Goal: Information Seeking & Learning: Learn about a topic

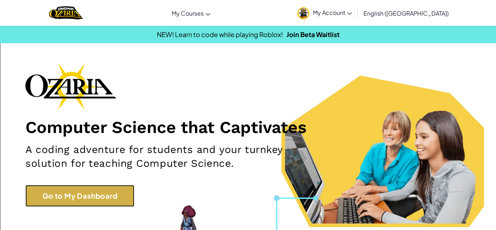
click at [98, 187] on link "Go to My Dashboard" at bounding box center [79, 196] width 109 height 22
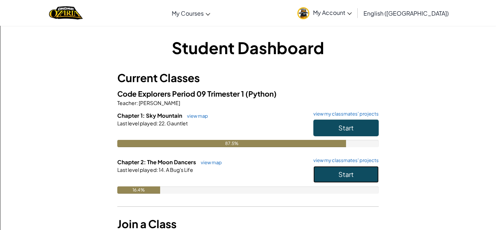
click at [322, 173] on button "Start" at bounding box center [345, 174] width 65 height 17
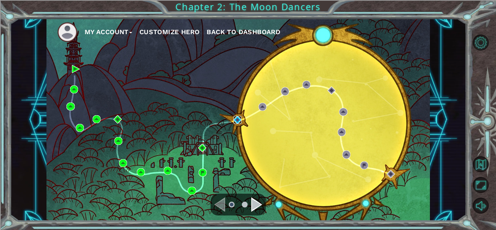
click at [239, 120] on img at bounding box center [238, 120] width 8 height 8
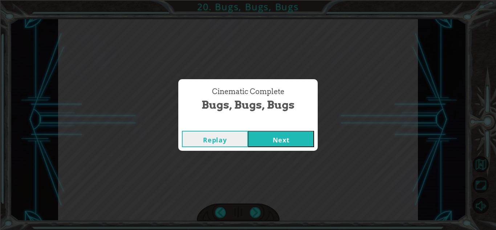
click at [262, 141] on button "Next" at bounding box center [281, 139] width 66 height 16
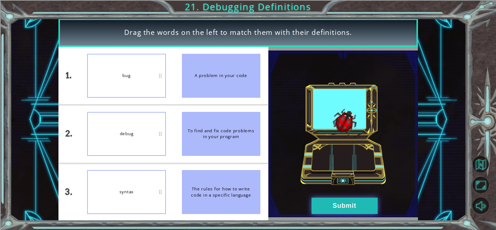
click at [356, 202] on button "Submit" at bounding box center [345, 206] width 66 height 16
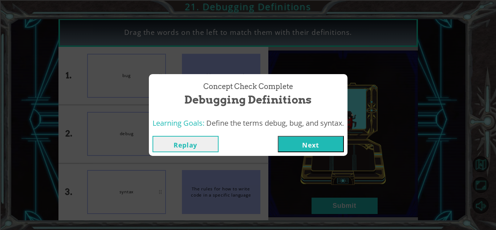
click at [325, 147] on button "Next" at bounding box center [311, 144] width 66 height 16
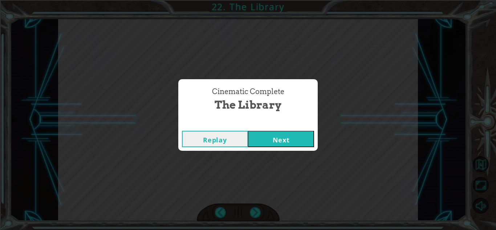
click at [274, 152] on div "Cinematic Complete The Library Replay Next" at bounding box center [248, 115] width 496 height 230
click at [261, 136] on button "Next" at bounding box center [281, 139] width 66 height 16
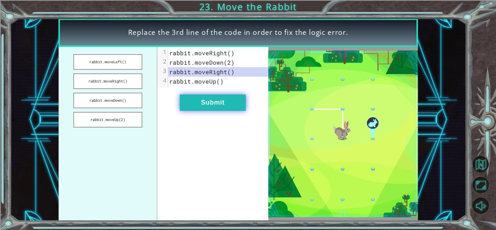
click at [211, 105] on button "Submit" at bounding box center [213, 102] width 66 height 16
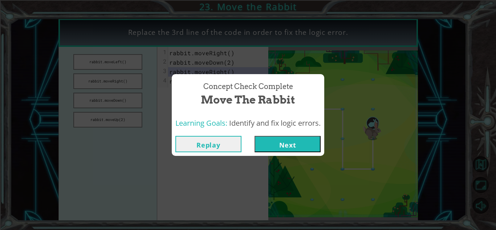
click at [273, 146] on button "Next" at bounding box center [288, 144] width 66 height 16
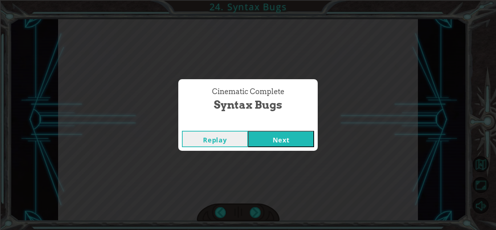
click at [257, 136] on button "Next" at bounding box center [281, 139] width 66 height 16
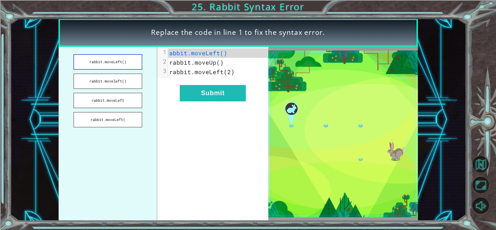
click at [119, 61] on button "rabbit.moveLeft()" at bounding box center [107, 62] width 69 height 16
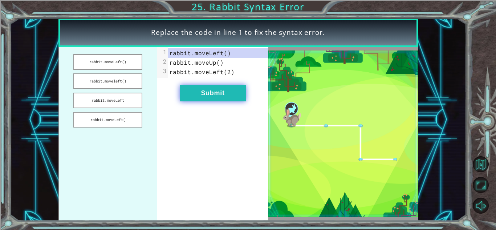
click at [206, 100] on button "Submit" at bounding box center [213, 93] width 66 height 16
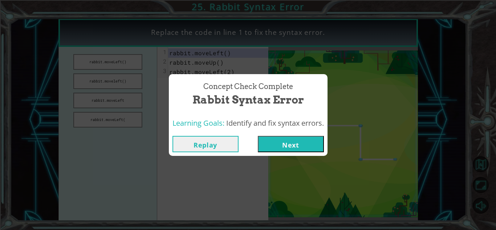
click at [274, 141] on button "Next" at bounding box center [291, 144] width 66 height 16
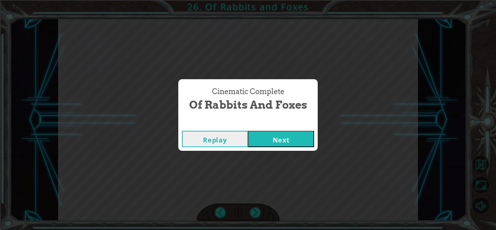
click at [267, 138] on button "Next" at bounding box center [281, 139] width 66 height 16
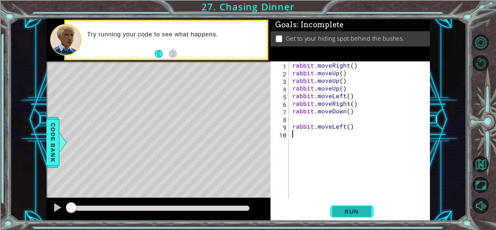
click at [349, 209] on span "Run" at bounding box center [351, 211] width 29 height 7
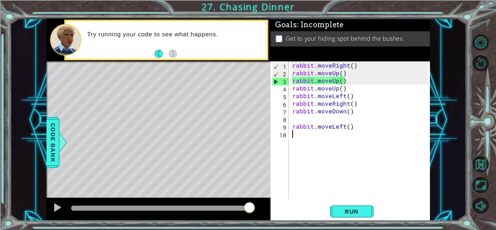
click at [353, 68] on div "rabbit . moveRight ( ) rabbit . moveUp ( ) rabbit . moveUp ( ) rabbit . moveUp …" at bounding box center [361, 137] width 141 height 153
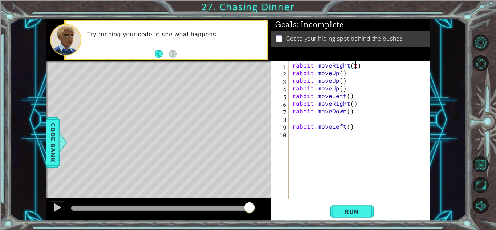
scroll to position [0, 4]
click at [350, 91] on div "rabbit . moveRight ( 2 ) rabbit . moveUp ( ) rabbit . moveUp ( ) rabbit . moveU…" at bounding box center [361, 137] width 141 height 153
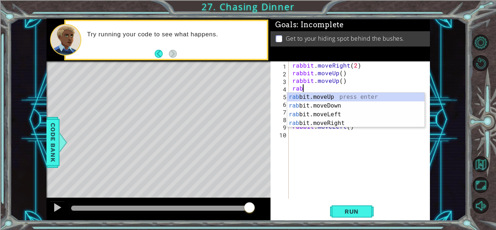
scroll to position [0, 0]
type textarea "r"
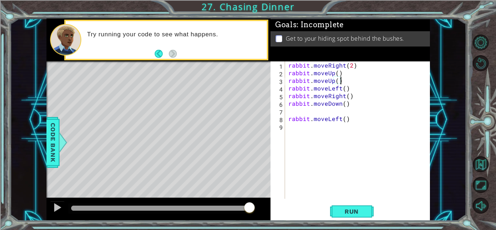
click at [342, 88] on div "rabbit . moveRight ( 2 ) rabbit . moveUp ( ) rabbit . moveUp ( ) rabbit . moveL…" at bounding box center [359, 137] width 145 height 153
click at [384, 102] on div "rabbit . moveRight ( 2 ) rabbit . moveUp ( ) rabbit . moveUp ( ) rabbit . moveL…" at bounding box center [359, 137] width 145 height 153
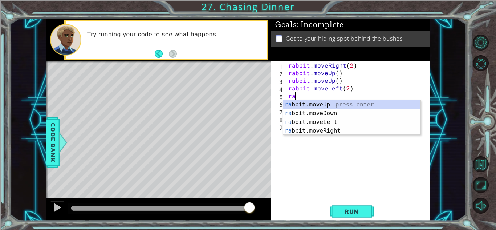
scroll to position [0, 0]
type textarea "r"
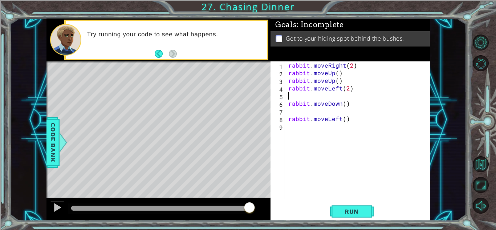
type textarea "rabbit.moveLeft(2)"
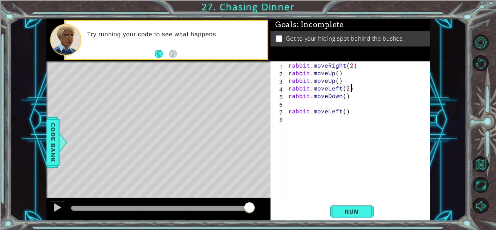
click at [310, 106] on div "rabbit . moveRight ( 2 ) rabbit . moveUp ( ) rabbit . moveUp ( ) rabbit . moveL…" at bounding box center [359, 137] width 145 height 153
type textarea "[DEMOGRAPHIC_DATA]move"
drag, startPoint x: 340, startPoint y: 104, endPoint x: 265, endPoint y: 101, distance: 74.9
click at [265, 101] on div "1 ההההההההההההההההההההההההההההההההההההההההההההההההההההההההההההההההההההההההההההה…" at bounding box center [238, 120] width 384 height 202
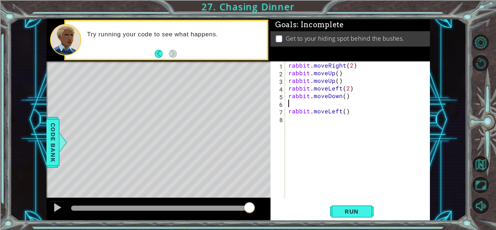
scroll to position [0, 0]
type textarea "rabbit.moveDown()"
click at [368, 209] on button "Run" at bounding box center [352, 211] width 44 height 16
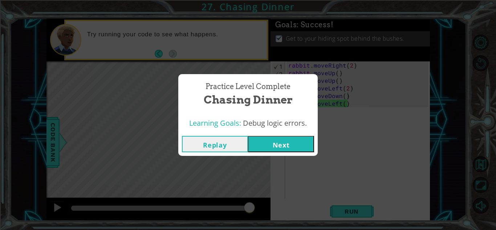
click at [306, 145] on button "Next" at bounding box center [281, 144] width 66 height 16
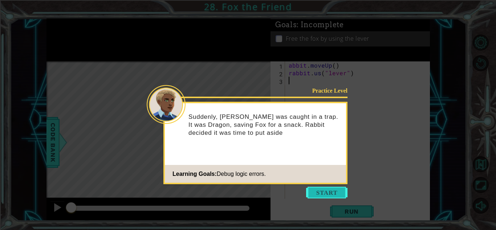
click at [329, 195] on button "Start" at bounding box center [326, 193] width 41 height 12
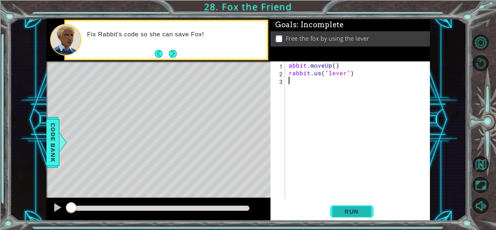
click at [334, 211] on button "Run" at bounding box center [352, 211] width 44 height 16
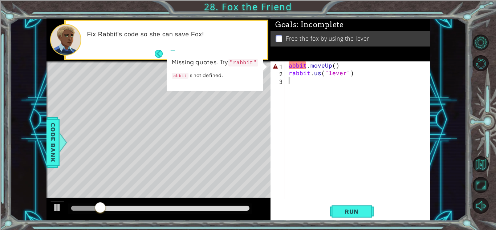
click at [287, 66] on div "abbit . moveUp ( ) rabbit . us ( "lever" )" at bounding box center [359, 137] width 145 height 153
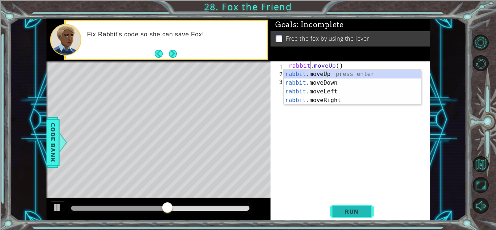
click at [365, 206] on button "Run" at bounding box center [352, 211] width 44 height 16
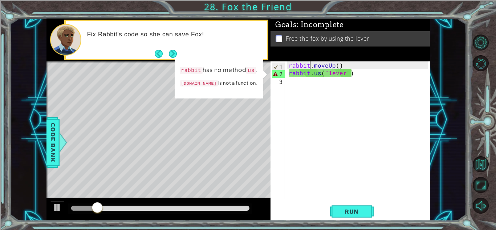
click at [320, 75] on div "rabbit . moveUp ( ) rabbit . us ( "lever" )" at bounding box center [359, 137] width 145 height 153
type textarea "rabbit.use("lever")"
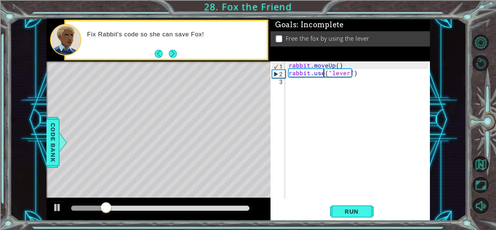
click at [356, 188] on div "rabbit . moveUp ( ) rabbit . use ( "lever" )" at bounding box center [359, 137] width 145 height 153
click at [352, 205] on button "Run" at bounding box center [352, 211] width 44 height 16
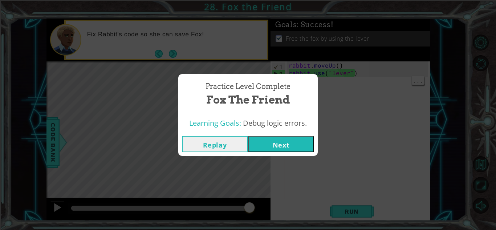
click at [303, 142] on button "Next" at bounding box center [281, 144] width 66 height 16
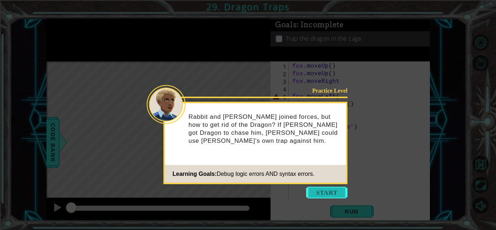
click at [320, 196] on button "Start" at bounding box center [326, 193] width 41 height 12
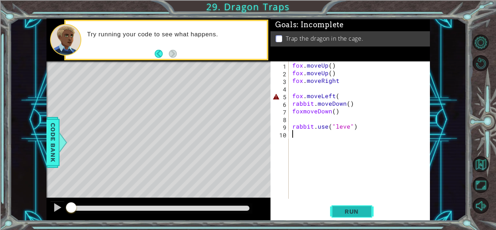
click at [352, 209] on span "Run" at bounding box center [351, 211] width 29 height 7
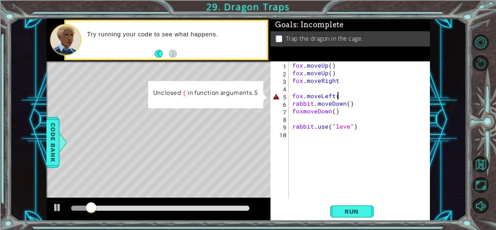
click at [347, 97] on div "fox . moveUp ( ) fox . moveUp ( ) fox . moveRight fox . moveLeft ( rabbit . mov…" at bounding box center [361, 137] width 141 height 153
type textarea "fox.moveLeft()"
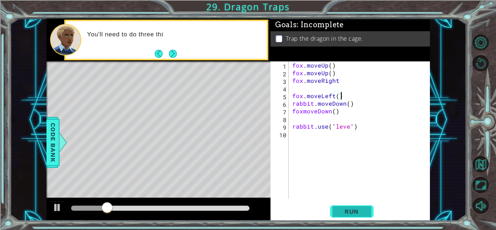
click at [338, 211] on span "Run" at bounding box center [351, 211] width 29 height 7
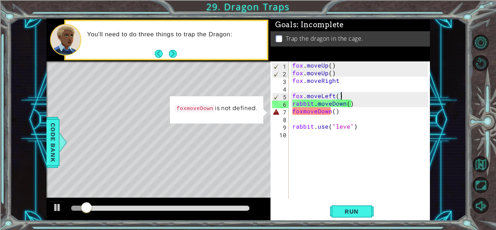
click at [303, 115] on div "fox . moveUp ( ) fox . moveUp ( ) fox . moveRight fox . moveLeft ( ) rabbit . m…" at bounding box center [361, 137] width 141 height 153
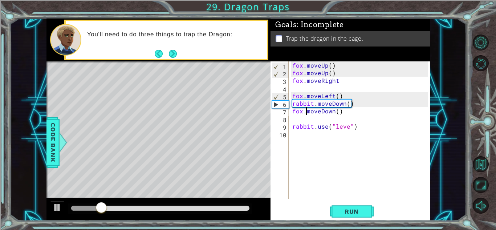
click at [347, 127] on div "fox . moveUp ( ) fox . moveUp ( ) fox . moveRight fox . moveLeft ( ) rabbit . m…" at bounding box center [361, 137] width 141 height 153
type textarea "rabbit.use("lever")"
click at [341, 210] on span "Run" at bounding box center [351, 211] width 29 height 7
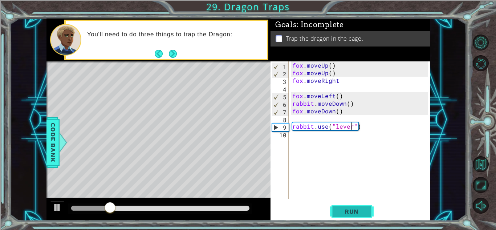
click at [341, 210] on span "Run" at bounding box center [351, 211] width 29 height 7
click at [304, 143] on div "fox . moveUp ( ) fox . moveUp ( ) fox . moveRight fox . moveLeft ( ) rabbit . m…" at bounding box center [361, 137] width 141 height 153
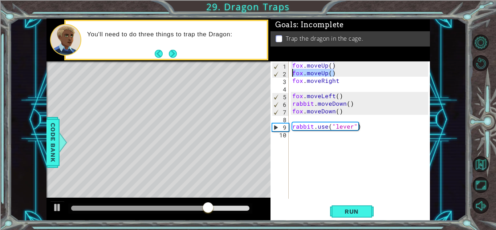
drag, startPoint x: 340, startPoint y: 73, endPoint x: 284, endPoint y: 76, distance: 55.3
click at [284, 76] on div "1 2 3 4 5 6 7 8 9 10 fox . moveUp ( ) fox . moveUp ( ) fox . moveRight fox . mo…" at bounding box center [350, 129] width 158 height 137
type textarea "fox.moveUp()"
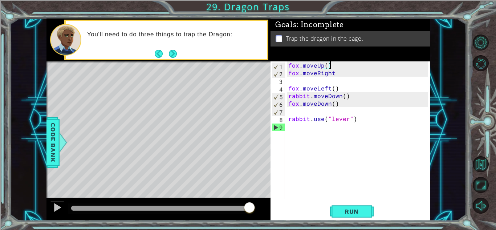
click at [298, 85] on div "fox . moveUp ( ) fox . moveRight fox . moveLeft ( ) rabbit . moveDown ( ) fox .…" at bounding box center [359, 137] width 145 height 153
type textarea "fox.moveLeft()"
click at [293, 81] on div "fox . moveUp ( ) fox . moveRight fox . moveLeft ( ) rabbit . moveDown ( ) fox .…" at bounding box center [359, 137] width 145 height 153
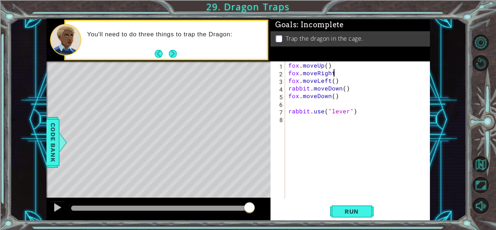
click at [358, 91] on div "fox . moveUp ( ) fox . moveRight fox . moveLeft ( ) rabbit . moveDown ( ) fox .…" at bounding box center [359, 137] width 145 height 153
type textarea "rabbit.moveDown()"
click at [299, 105] on div "fox . moveUp ( ) fox . moveRight fox . moveLeft ( ) rabbit . moveDown ( ) fox .…" at bounding box center [359, 137] width 145 height 153
click at [338, 210] on span "Run" at bounding box center [351, 211] width 29 height 7
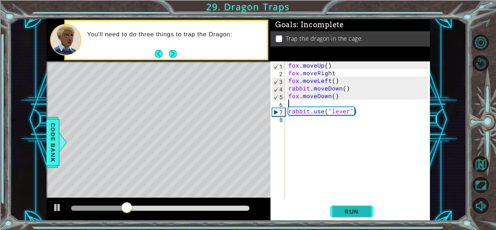
click at [337, 206] on button "Run" at bounding box center [352, 211] width 44 height 16
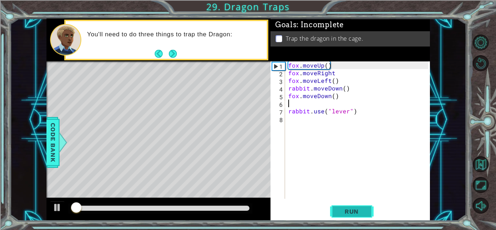
click at [337, 207] on button "Run" at bounding box center [352, 211] width 44 height 16
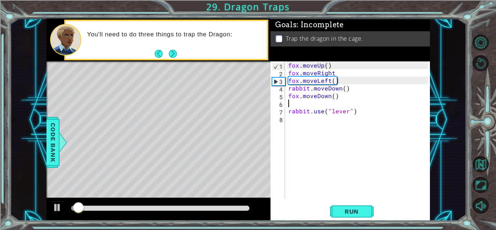
click at [332, 67] on div "fox . moveUp ( ) fox . moveRight fox . moveLeft ( ) rabbit . moveDown ( ) fox .…" at bounding box center [359, 137] width 145 height 153
click at [328, 66] on div "fox . moveUp ( ) fox . moveRight fox . moveLeft ( ) rabbit . moveDown ( ) fox .…" at bounding box center [359, 137] width 145 height 153
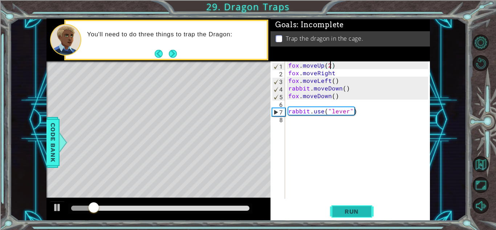
click at [342, 214] on span "Run" at bounding box center [351, 211] width 29 height 7
click at [336, 75] on div "fox . moveUp ( 2 ) fox . moveRight fox . moveLeft ( ) rabbit . moveDown ( ) fox…" at bounding box center [359, 137] width 145 height 153
type textarea "fox.moveRight()"
click at [345, 215] on span "Run" at bounding box center [351, 211] width 29 height 7
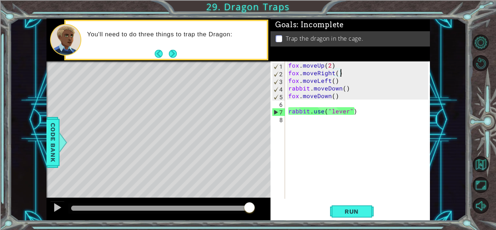
click at [332, 100] on div "fox . moveUp ( 2 ) fox . moveRight ( ) fox . moveLeft ( ) rabbit . moveDown ( )…" at bounding box center [359, 137] width 145 height 153
click at [335, 98] on div "fox . moveUp ( 2 ) fox . moveRight ( ) fox . moveLeft ( ) rabbit . moveDown ( )…" at bounding box center [359, 137] width 145 height 153
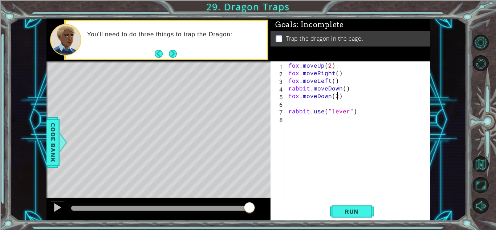
click at [305, 108] on div "fox . moveUp ( 2 ) fox . moveRight ( ) fox . moveLeft ( ) rabbit . moveDown ( )…" at bounding box center [359, 137] width 145 height 153
type textarea "rabbit.use("lever")"
click at [303, 106] on div "fox . moveUp ( 2 ) fox . moveRight ( ) fox . moveLeft ( ) rabbit . moveDown ( )…" at bounding box center [359, 137] width 145 height 153
click at [342, 205] on button "Run" at bounding box center [352, 211] width 44 height 16
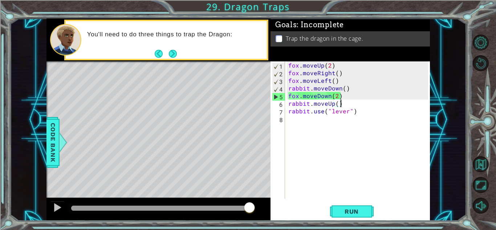
click at [296, 101] on div "fox . moveUp ( 2 ) fox . moveRight ( ) fox . moveLeft ( ) rabbit . moveDown ( )…" at bounding box center [359, 137] width 145 height 153
click at [337, 104] on div "fox . moveUp ( 2 ) fox . moveRight ( ) fox . moveLeft ( ) rabbit . moveDown ( )…" at bounding box center [359, 137] width 145 height 153
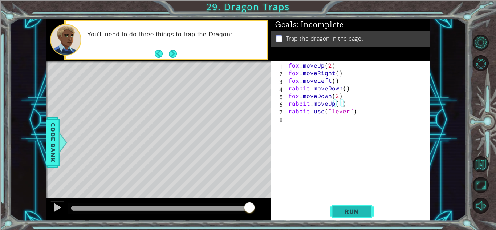
type textarea "rabbit.moveUp(1)"
click at [337, 203] on button "Run" at bounding box center [352, 211] width 44 height 16
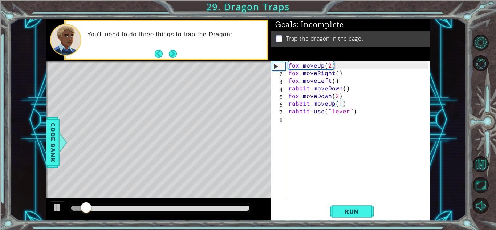
click at [236, 208] on div at bounding box center [160, 208] width 178 height 5
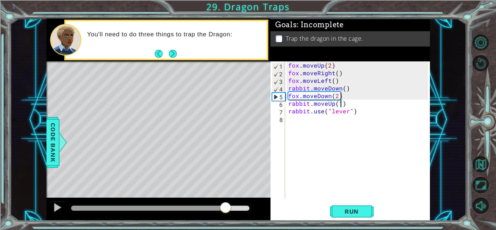
drag, startPoint x: 236, startPoint y: 208, endPoint x: 217, endPoint y: 209, distance: 18.6
click at [219, 209] on div at bounding box center [225, 208] width 13 height 13
click at [336, 212] on button "Run" at bounding box center [352, 211] width 44 height 16
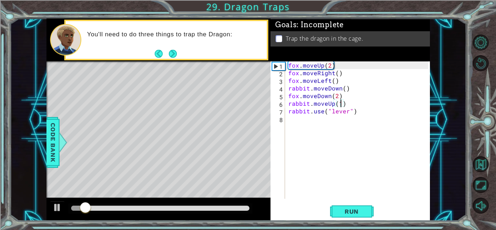
click at [214, 206] on div at bounding box center [160, 208] width 178 height 5
drag, startPoint x: 212, startPoint y: 206, endPoint x: 24, endPoint y: 198, distance: 188.7
click at [24, 198] on div "1 ההההההההההההההההההההההההההההההההההההההההההההההההההההההההההההההההההההההההההההה…" at bounding box center [238, 120] width 457 height 202
click at [53, 206] on div at bounding box center [57, 207] width 9 height 9
click at [128, 206] on div at bounding box center [160, 208] width 178 height 5
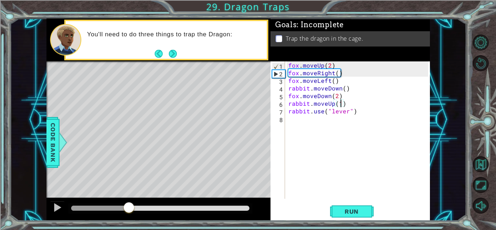
click at [192, 209] on div at bounding box center [160, 208] width 178 height 5
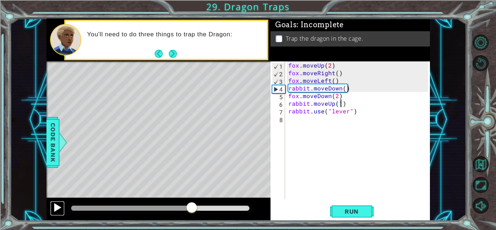
click at [54, 208] on div at bounding box center [57, 207] width 9 height 9
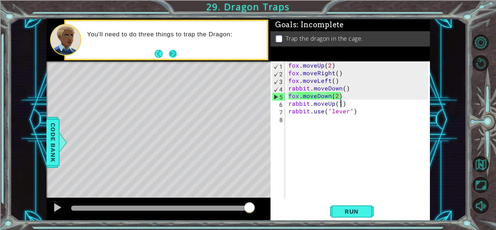
click at [172, 54] on button "Next" at bounding box center [173, 54] width 8 height 8
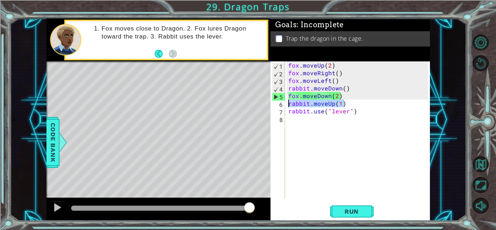
drag, startPoint x: 348, startPoint y: 105, endPoint x: 246, endPoint y: 104, distance: 101.7
click at [246, 104] on div "1 ההההההההההההההההההההההההההההההההההההההההההההההההההההההההההההההההההההההההההההה…" at bounding box center [238, 120] width 384 height 202
click at [288, 104] on div "fox . moveUp ( 2 ) fox . moveRight ( ) fox . moveLeft ( ) rabbit . moveDown ( )…" at bounding box center [357, 129] width 141 height 137
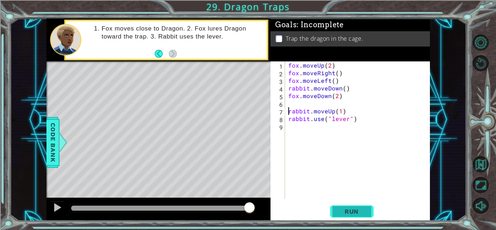
click at [341, 203] on button "Run" at bounding box center [352, 211] width 44 height 16
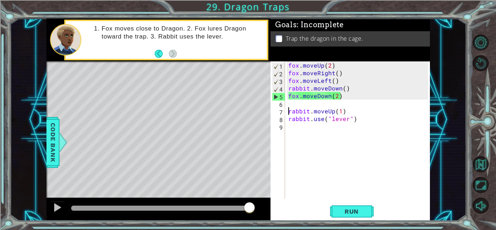
click at [319, 106] on div "fox . moveUp ( 2 ) fox . moveRight ( ) fox . moveLeft ( ) rabbit . moveDown ( )…" at bounding box center [359, 137] width 145 height 153
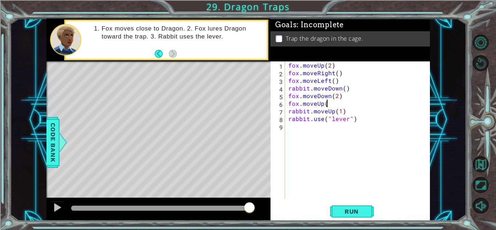
type textarea "fox.moveUp()"
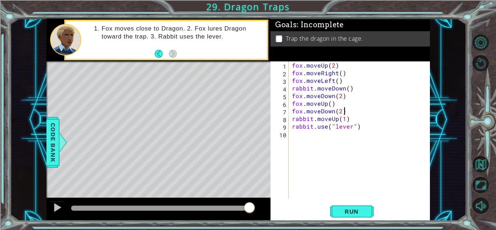
scroll to position [0, 3]
drag, startPoint x: 354, startPoint y: 122, endPoint x: 240, endPoint y: 119, distance: 113.7
click at [240, 119] on div "1 ההההההההההההההההההההההההההההההההההההההההההההההההההההההההההההההההההההההההההההה…" at bounding box center [238, 120] width 384 height 202
type textarea "rabbit.moveUp(1)"
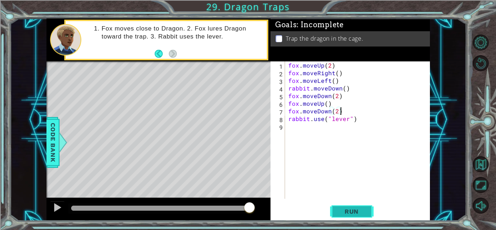
click at [347, 209] on span "Run" at bounding box center [351, 211] width 29 height 7
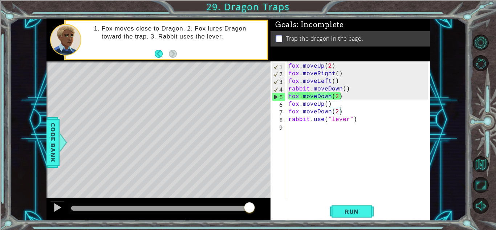
click at [350, 92] on div "fox . moveUp ( 2 ) fox . moveRight ( ) fox . moveLeft ( ) rabbit . moveDown ( )…" at bounding box center [359, 137] width 145 height 153
click at [338, 94] on div "fox . moveUp ( 2 ) fox . moveRight ( ) fox . moveLeft ( ) rabbit . moveDown ( )…" at bounding box center [359, 137] width 145 height 153
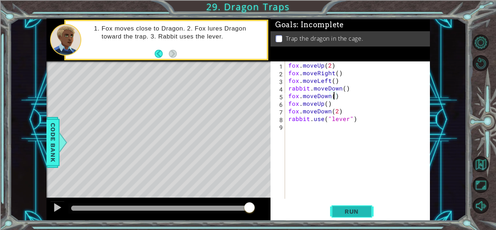
click at [356, 208] on span "Run" at bounding box center [351, 211] width 29 height 7
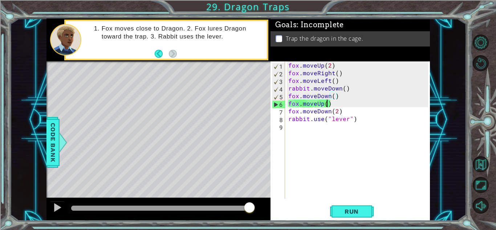
click at [326, 107] on div "fox . moveUp ( 2 ) fox . moveRight ( ) fox . moveLeft ( ) rabbit . moveDown ( )…" at bounding box center [359, 137] width 145 height 153
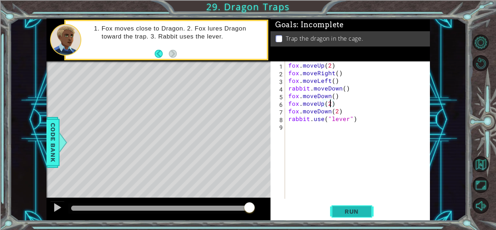
click at [336, 212] on button "Run" at bounding box center [352, 211] width 44 height 16
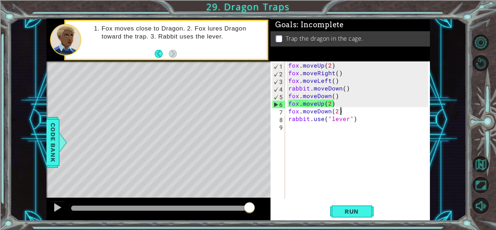
click at [356, 111] on div "fox . moveUp ( 2 ) fox . moveRight ( ) fox . moveLeft ( ) rabbit . moveDown ( )…" at bounding box center [359, 137] width 145 height 153
drag, startPoint x: 353, startPoint y: 106, endPoint x: 304, endPoint y: 111, distance: 49.0
click at [304, 111] on div "fox . moveUp ( 2 ) fox . moveRight ( ) fox . moveLeft ( ) rabbit . moveDown ( )…" at bounding box center [359, 137] width 145 height 153
click at [345, 113] on div "fox . moveUp ( 2 ) fox . moveRight ( ) fox . moveLeft ( ) rabbit . moveDown ( )…" at bounding box center [359, 137] width 145 height 153
type textarea "fox.moveDown(2)"
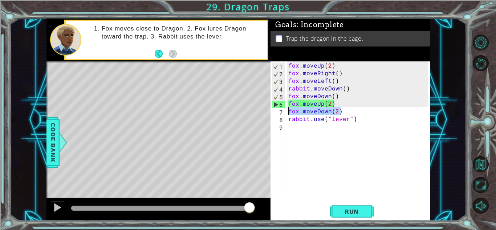
drag, startPoint x: 345, startPoint y: 113, endPoint x: 284, endPoint y: 112, distance: 60.3
click at [284, 112] on div "fox.moveDown(2) 1 2 3 4 5 6 7 8 9 fox . moveUp ( 2 ) fox . moveRight ( ) fox . …" at bounding box center [350, 129] width 158 height 137
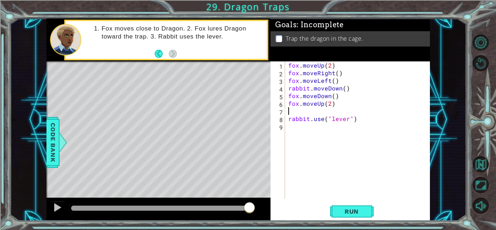
scroll to position [0, 0]
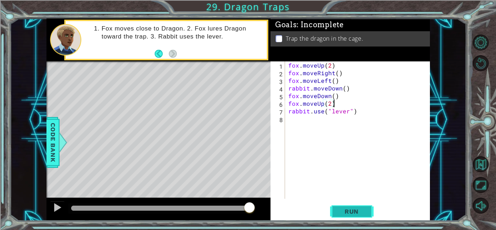
click at [340, 216] on button "Run" at bounding box center [352, 211] width 44 height 16
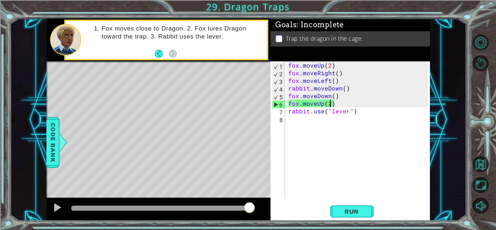
click at [331, 100] on div "fox . moveUp ( 2 ) fox . moveRight ( ) fox . moveLeft ( ) rabbit . moveDown ( )…" at bounding box center [359, 137] width 145 height 153
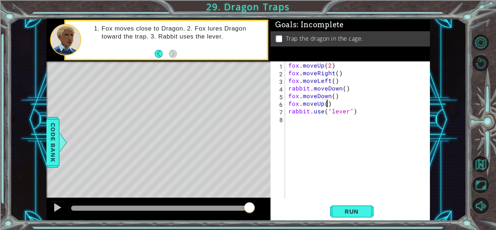
scroll to position [0, 2]
type textarea "fox.moveUp(5)"
click at [336, 204] on button "Run" at bounding box center [352, 211] width 44 height 16
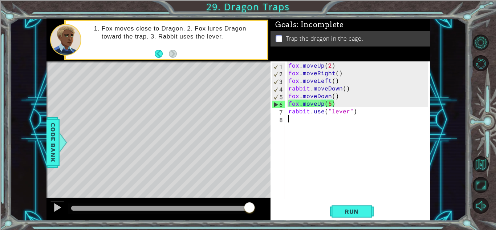
click at [319, 129] on div "fox . moveUp ( 2 ) fox . moveRight ( ) fox . moveLeft ( ) rabbit . moveDown ( )…" at bounding box center [359, 137] width 145 height 153
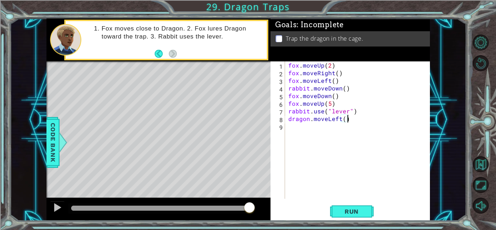
scroll to position [0, 3]
click at [351, 211] on span "Run" at bounding box center [351, 211] width 29 height 7
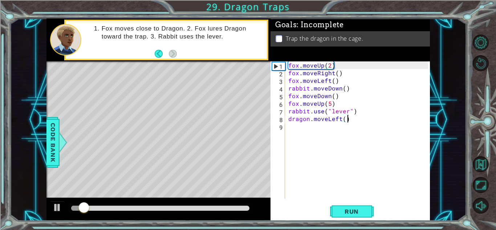
click at [238, 209] on div at bounding box center [160, 208] width 178 height 5
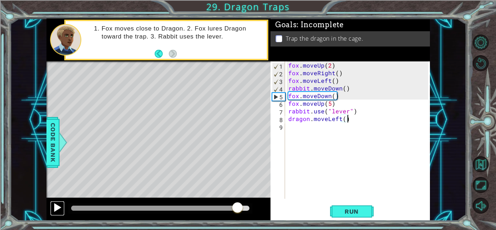
click at [57, 206] on div at bounding box center [57, 207] width 9 height 9
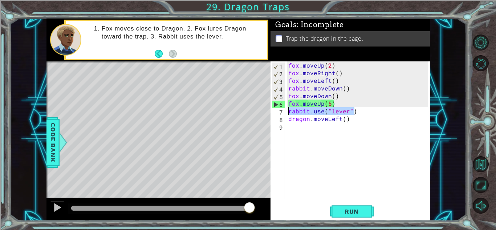
drag, startPoint x: 362, startPoint y: 112, endPoint x: 268, endPoint y: 109, distance: 93.7
click at [268, 109] on div "1 ההההההההההההההההההההההההההההההההההההההההההההההההההההההההההההההההההההההההההההה…" at bounding box center [238, 120] width 384 height 202
type textarea "rabbit.use("lever")"
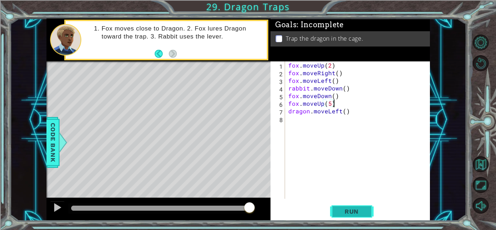
click at [347, 207] on button "Run" at bounding box center [352, 211] width 44 height 16
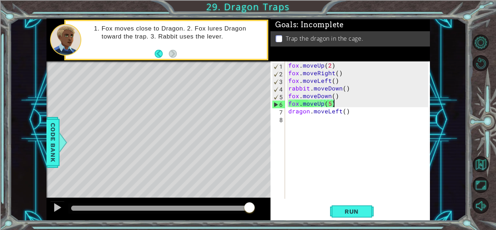
click at [362, 84] on div "fox . moveUp ( 2 ) fox . moveRight ( ) fox . moveLeft ( ) rabbit . moveDown ( )…" at bounding box center [359, 137] width 145 height 153
drag, startPoint x: 360, startPoint y: 85, endPoint x: 280, endPoint y: 89, distance: 79.3
click at [280, 89] on div "fox.moveLeft() 1 2 3 4 5 6 7 8 fox . moveUp ( 2 ) fox . moveRight ( ) fox . mov…" at bounding box center [350, 129] width 158 height 137
type textarea "rabbit.moveDown()"
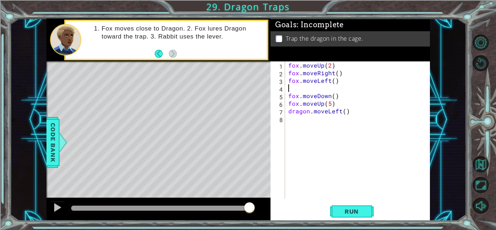
type textarea "fox.moveLeft()"
click at [320, 122] on div "fox . moveUp ( 2 ) fox . moveRight ( ) fox . moveLeft ( ) fox . moveDown ( ) fo…" at bounding box center [359, 137] width 145 height 153
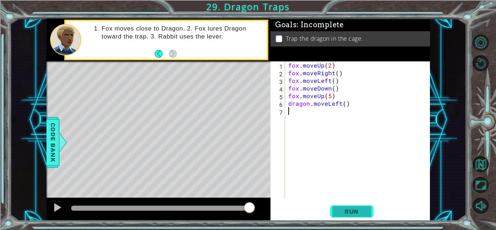
click at [365, 211] on span "Run" at bounding box center [351, 211] width 29 height 7
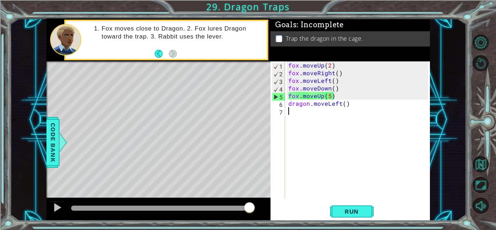
click at [331, 97] on div "fox . moveUp ( 2 ) fox . moveRight ( ) fox . moveLeft ( ) fox . moveDown ( ) fo…" at bounding box center [359, 137] width 145 height 153
type textarea "fox.moveUp(5)"
click at [336, 97] on div "fox . moveUp ( 2 ) fox . moveRight ( ) fox . moveLeft ( ) fox . moveDown ( ) fo…" at bounding box center [359, 137] width 145 height 153
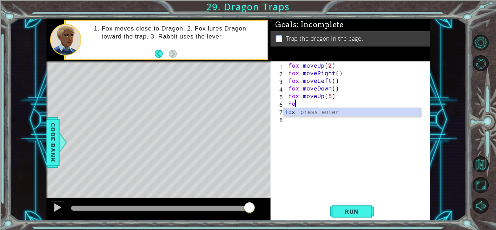
type textarea "F"
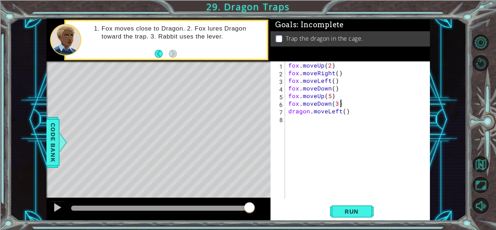
scroll to position [0, 3]
click at [338, 209] on span "Run" at bounding box center [351, 211] width 29 height 7
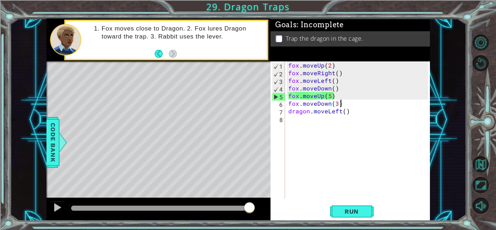
click at [330, 97] on div "fox . moveUp ( 2 ) fox . moveRight ( ) fox . moveLeft ( ) fox . moveDown ( ) fo…" at bounding box center [359, 137] width 145 height 153
drag, startPoint x: 337, startPoint y: 97, endPoint x: 287, endPoint y: 96, distance: 50.1
click at [287, 96] on div "fox . moveUp ( 2 ) fox . moveRight ( ) fox . moveLeft ( ) fox . moveDown ( ) fo…" at bounding box center [359, 137] width 145 height 153
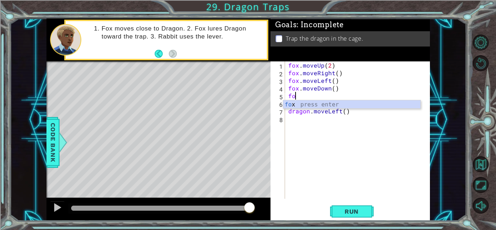
scroll to position [0, 0]
type textarea "f"
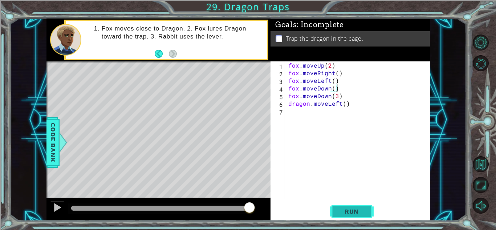
click at [340, 213] on span "Run" at bounding box center [351, 211] width 29 height 7
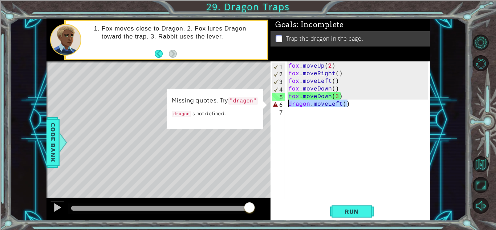
drag, startPoint x: 353, startPoint y: 104, endPoint x: 282, endPoint y: 105, distance: 71.2
click at [282, 105] on div "fox.moveDown() 1 2 3 4 5 6 7 fox . moveUp ( 2 ) fox . moveRight ( ) fox . moveL…" at bounding box center [350, 129] width 158 height 137
click at [350, 103] on div "fox . moveUp ( 2 ) fox . moveRight ( ) fox . moveLeft ( ) fox . moveDown ( ) fo…" at bounding box center [357, 129] width 141 height 137
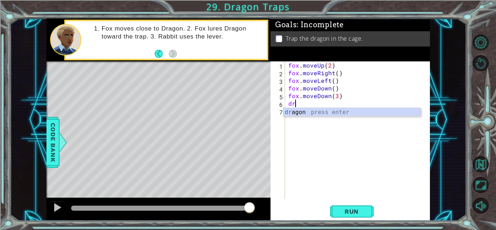
type textarea "d"
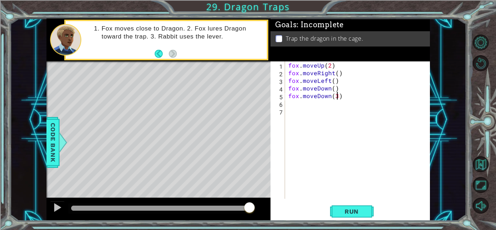
click at [336, 96] on div "fox . moveUp ( 2 ) fox . moveRight ( ) fox . moveLeft ( ) fox . moveDown ( ) fo…" at bounding box center [359, 137] width 145 height 153
type textarea "fox.moveDown(2)"
click at [331, 102] on div "fox . moveUp ( 2 ) fox . moveRight ( ) fox . moveLeft ( ) fox . moveDown ( ) fo…" at bounding box center [359, 137] width 145 height 153
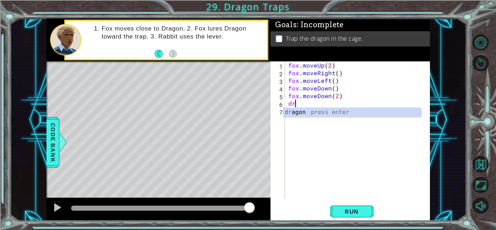
type textarea "d"
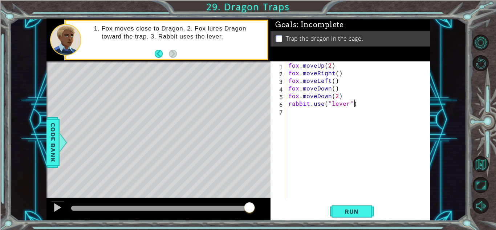
scroll to position [0, 4]
type textarea "rabbit.use("lever")"
click at [348, 204] on button "Run" at bounding box center [352, 211] width 44 height 16
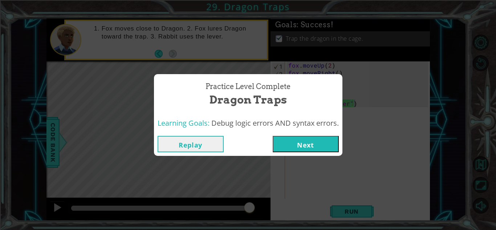
click at [320, 149] on button "Next" at bounding box center [306, 144] width 66 height 16
